Goal: Check status

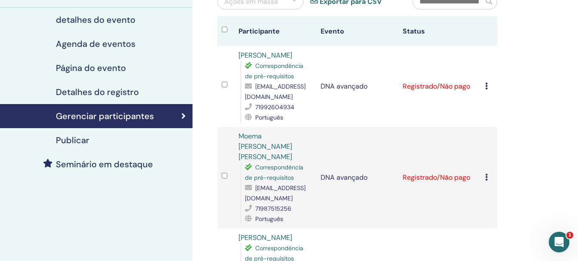
scroll to position [86, 0]
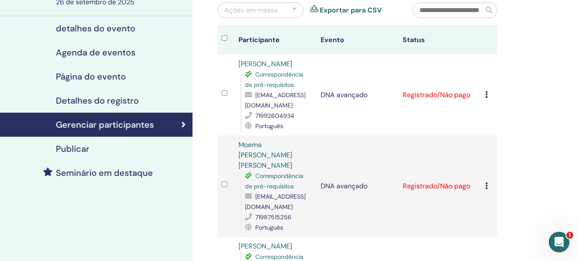
click at [378, 114] on td "DNA avançado" at bounding box center [357, 95] width 82 height 81
